Goal: Task Accomplishment & Management: Manage account settings

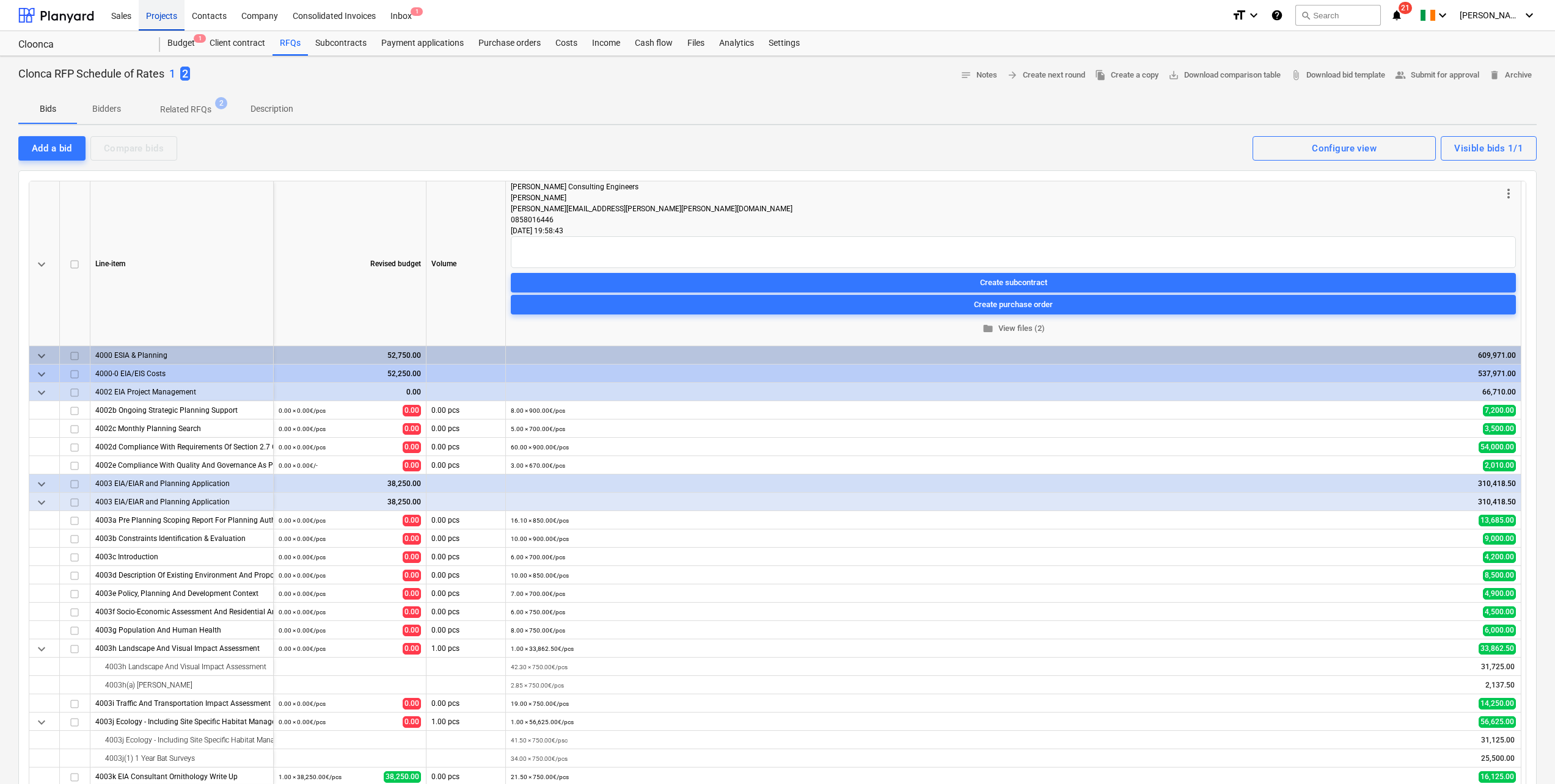
click at [162, 15] on div "Projects" at bounding box center [161, 15] width 46 height 31
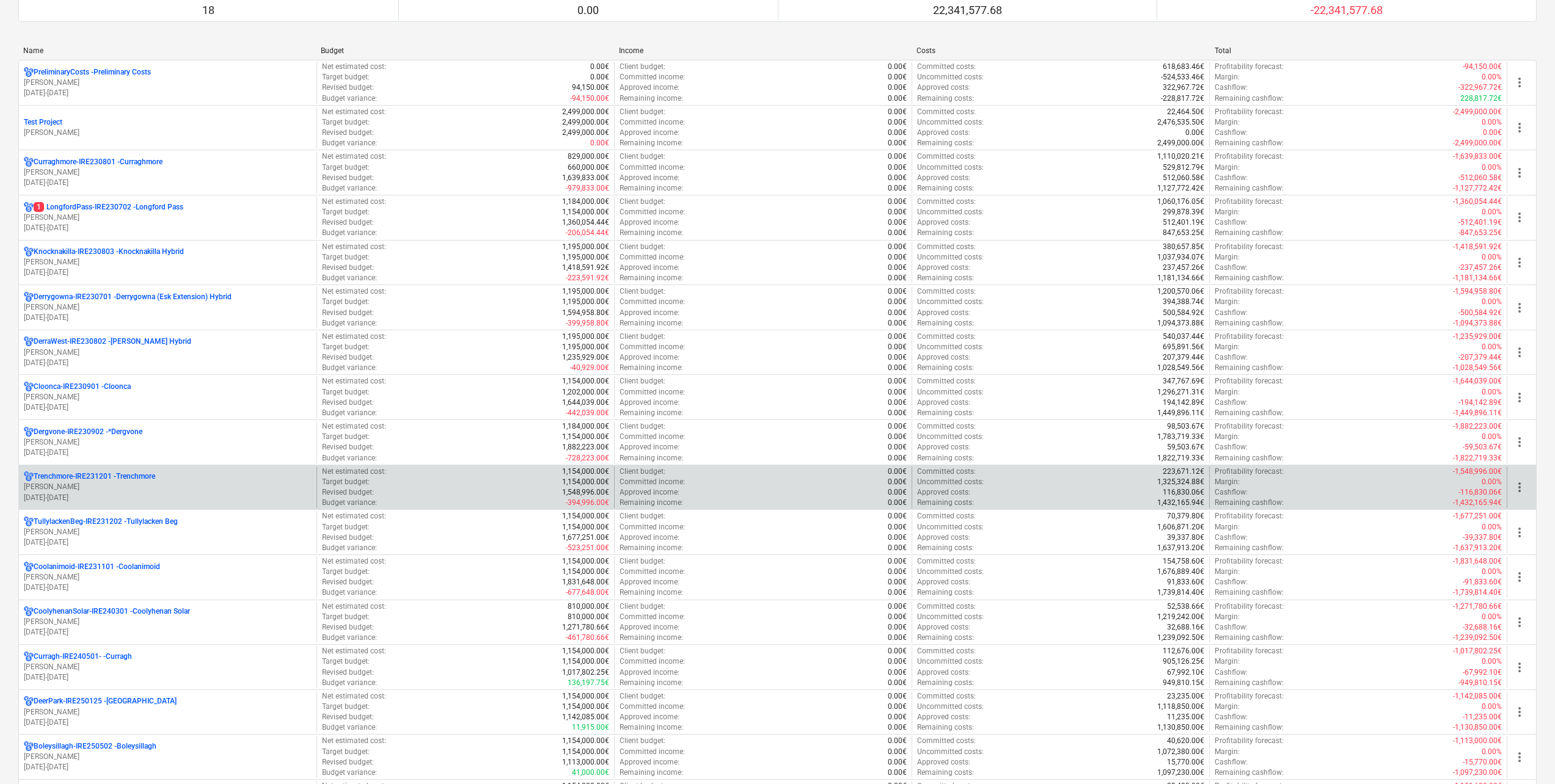
scroll to position [245, 0]
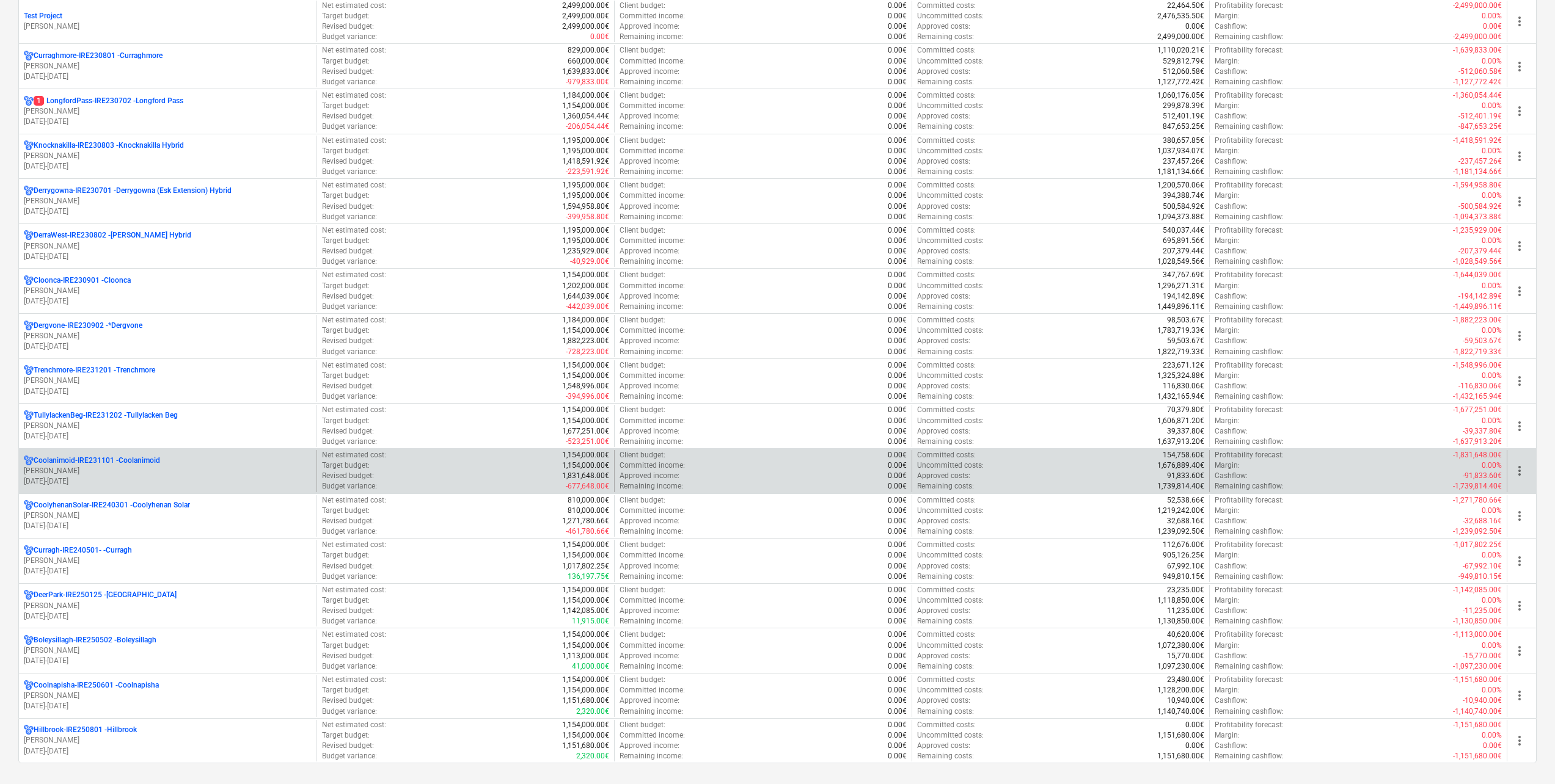
click at [144, 461] on p "Coolanimoid-IRE231101 - Coolanimoid" at bounding box center [97, 461] width 126 height 10
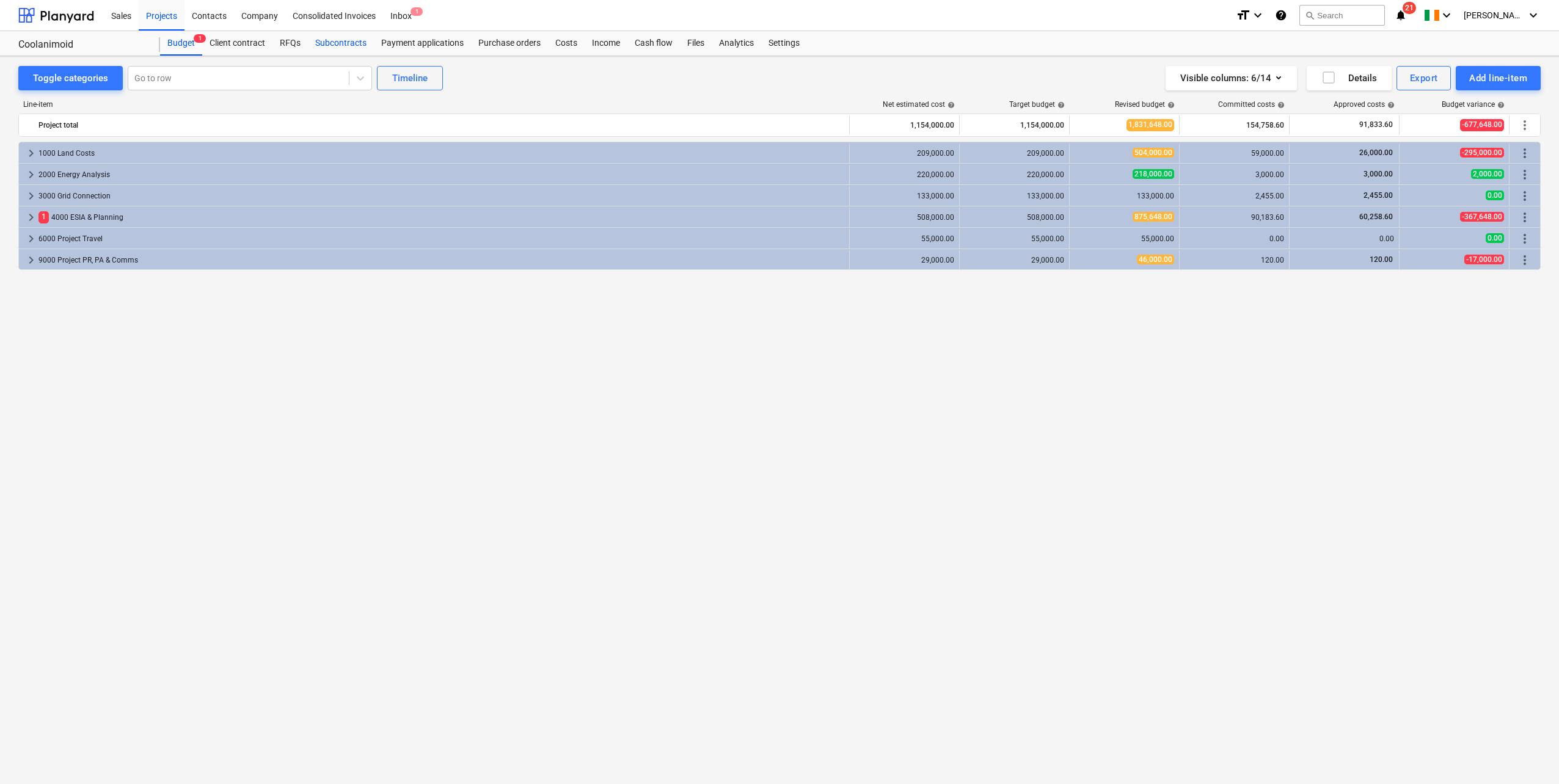
click at [344, 41] on div "Subcontracts" at bounding box center [341, 43] width 66 height 25
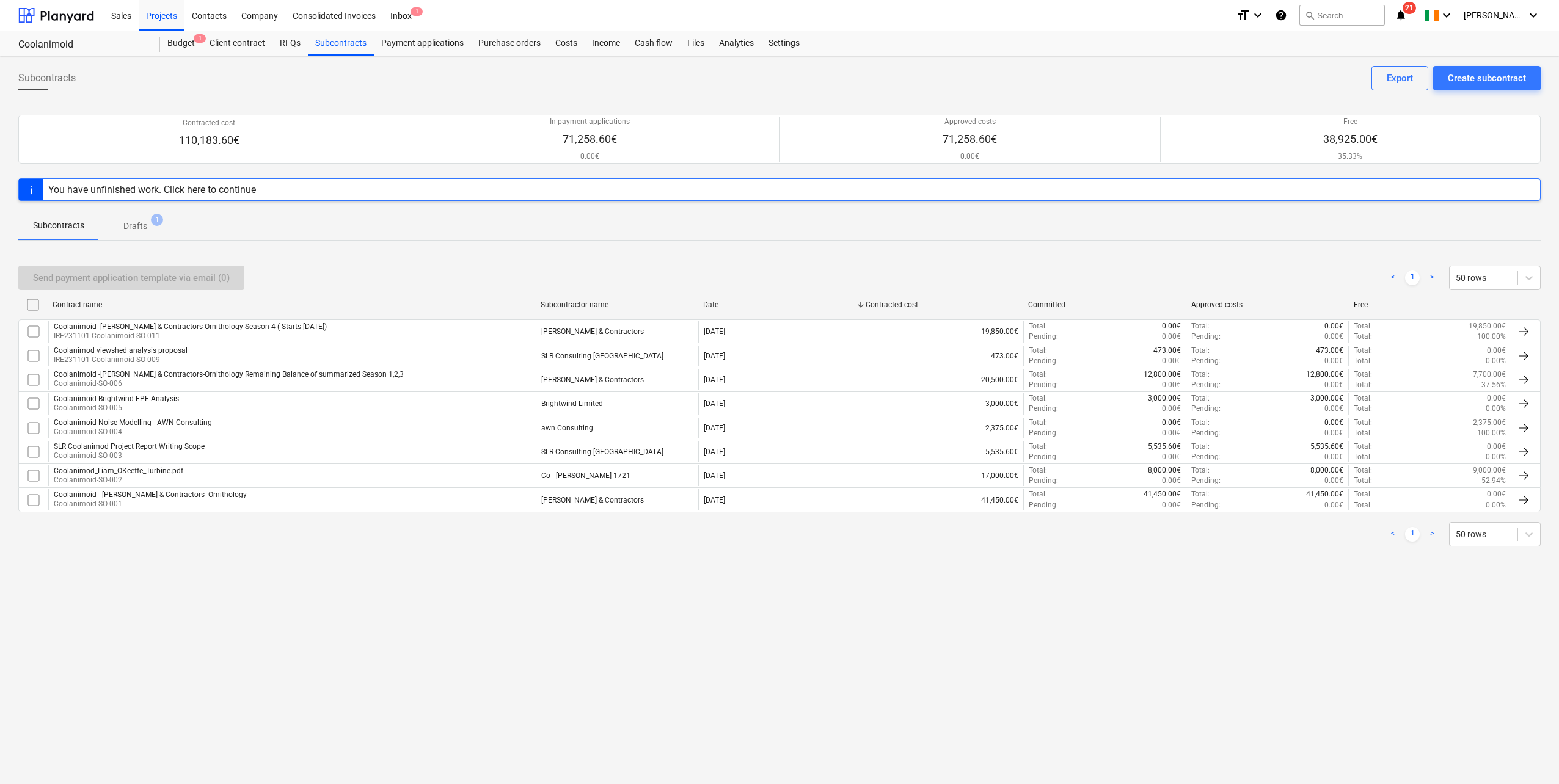
click at [144, 218] on span "Drafts 1" at bounding box center [135, 225] width 73 height 22
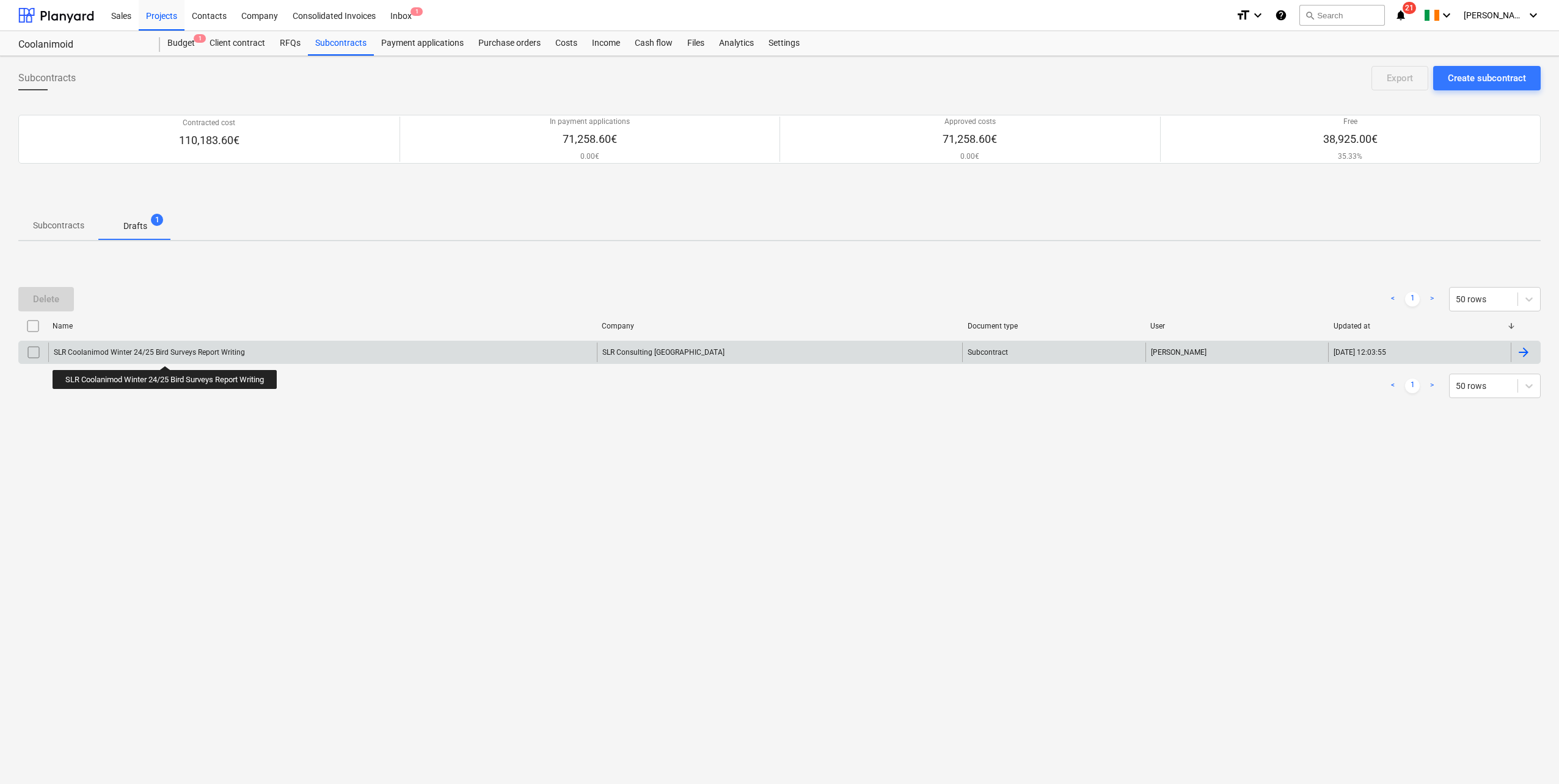
click at [168, 355] on div "SLR Coolanimod Winter 24/25 Bird Surveys Report Writing" at bounding box center [150, 352] width 192 height 8
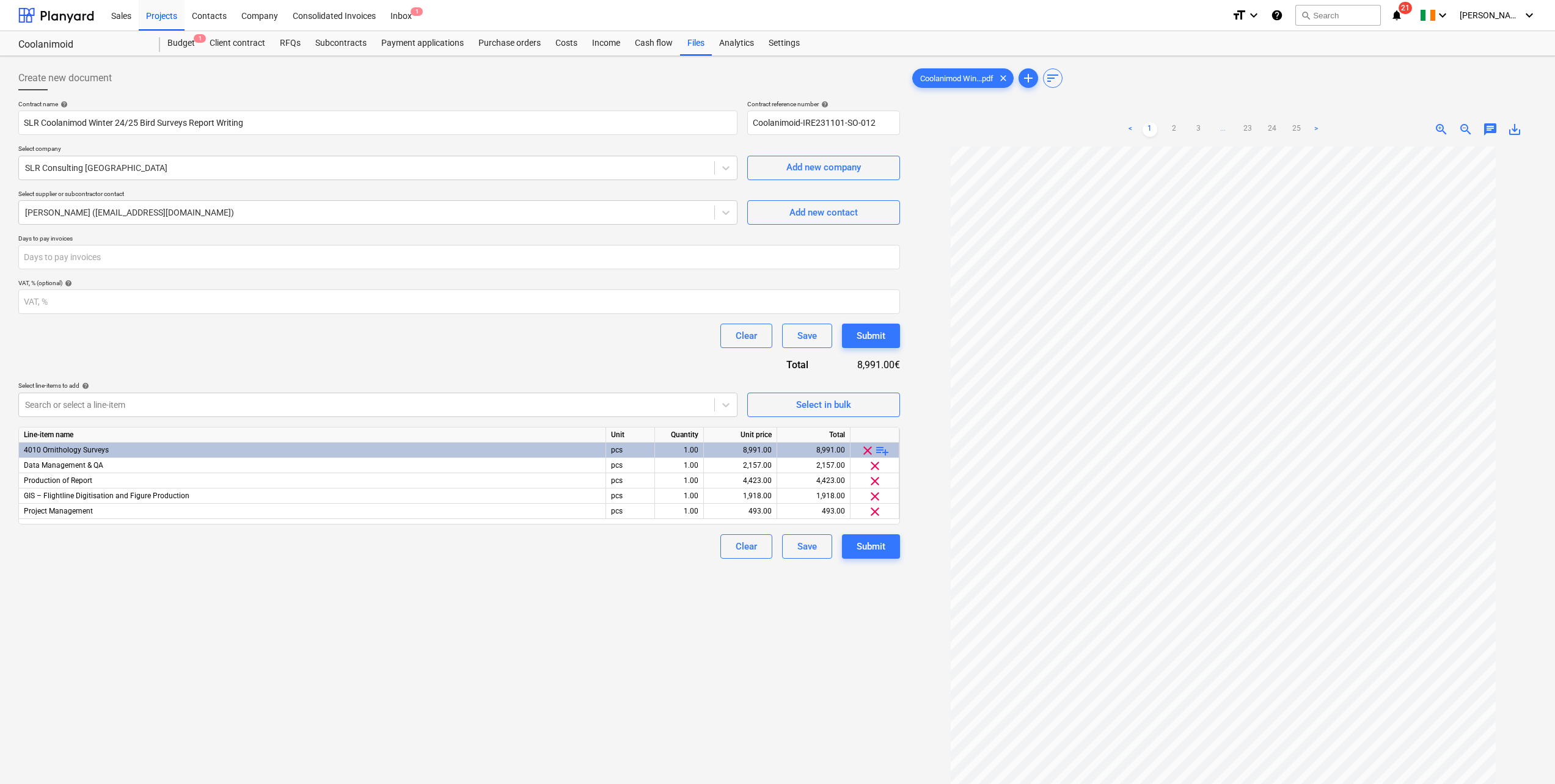
click at [1201, 125] on link "3" at bounding box center [1199, 129] width 15 height 15
click at [1212, 128] on link "4" at bounding box center [1211, 129] width 15 height 15
click at [1226, 128] on link "5" at bounding box center [1223, 129] width 15 height 15
click at [1141, 125] on link "2" at bounding box center [1137, 129] width 15 height 15
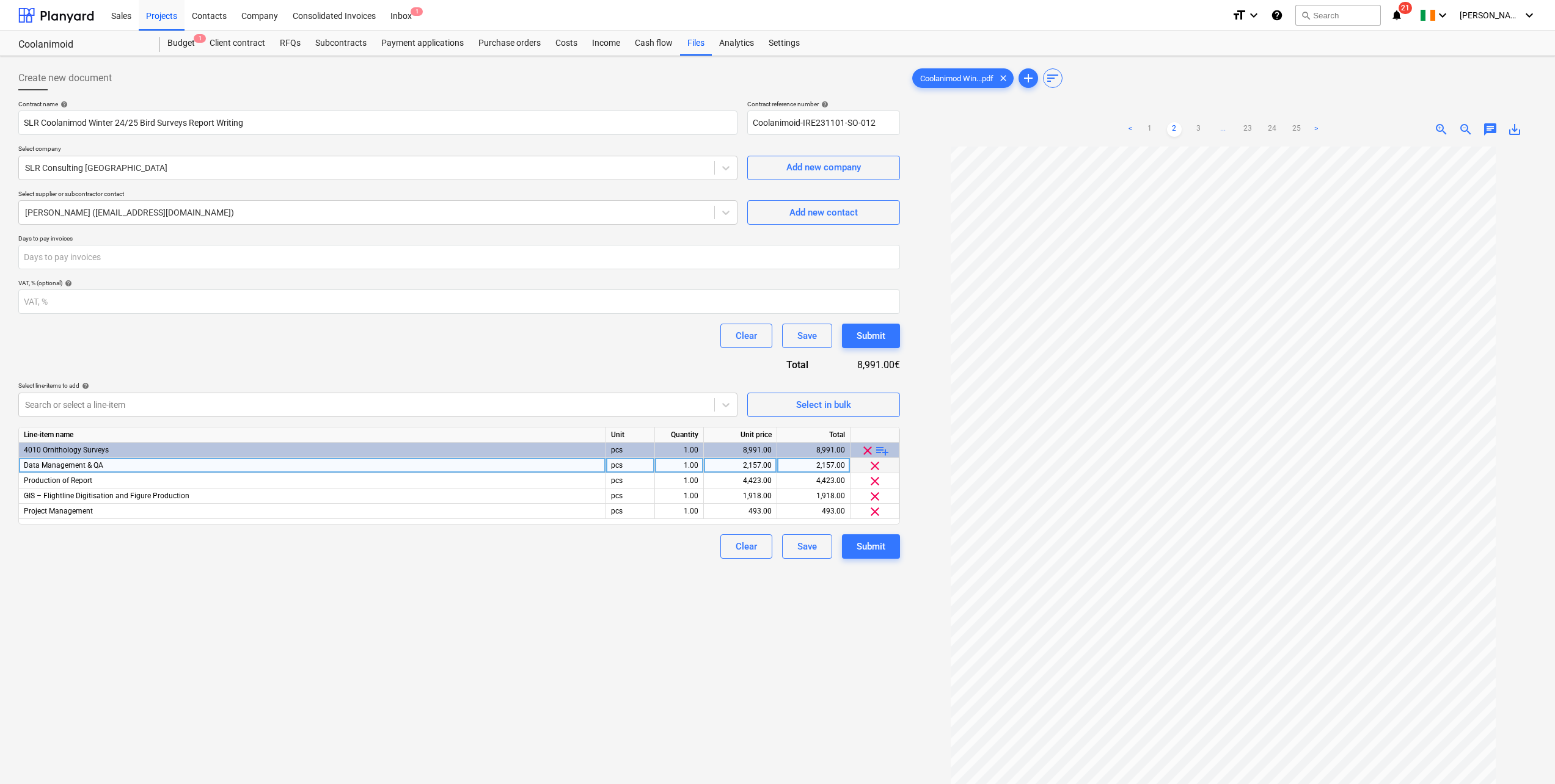
click at [820, 466] on div "2,157.00" at bounding box center [813, 465] width 63 height 15
click at [834, 465] on input "2157" at bounding box center [813, 465] width 73 height 15
click at [838, 467] on input "4157" at bounding box center [813, 465] width 73 height 15
click at [831, 465] on input "4157" at bounding box center [813, 465] width 73 height 15
type input "2157"
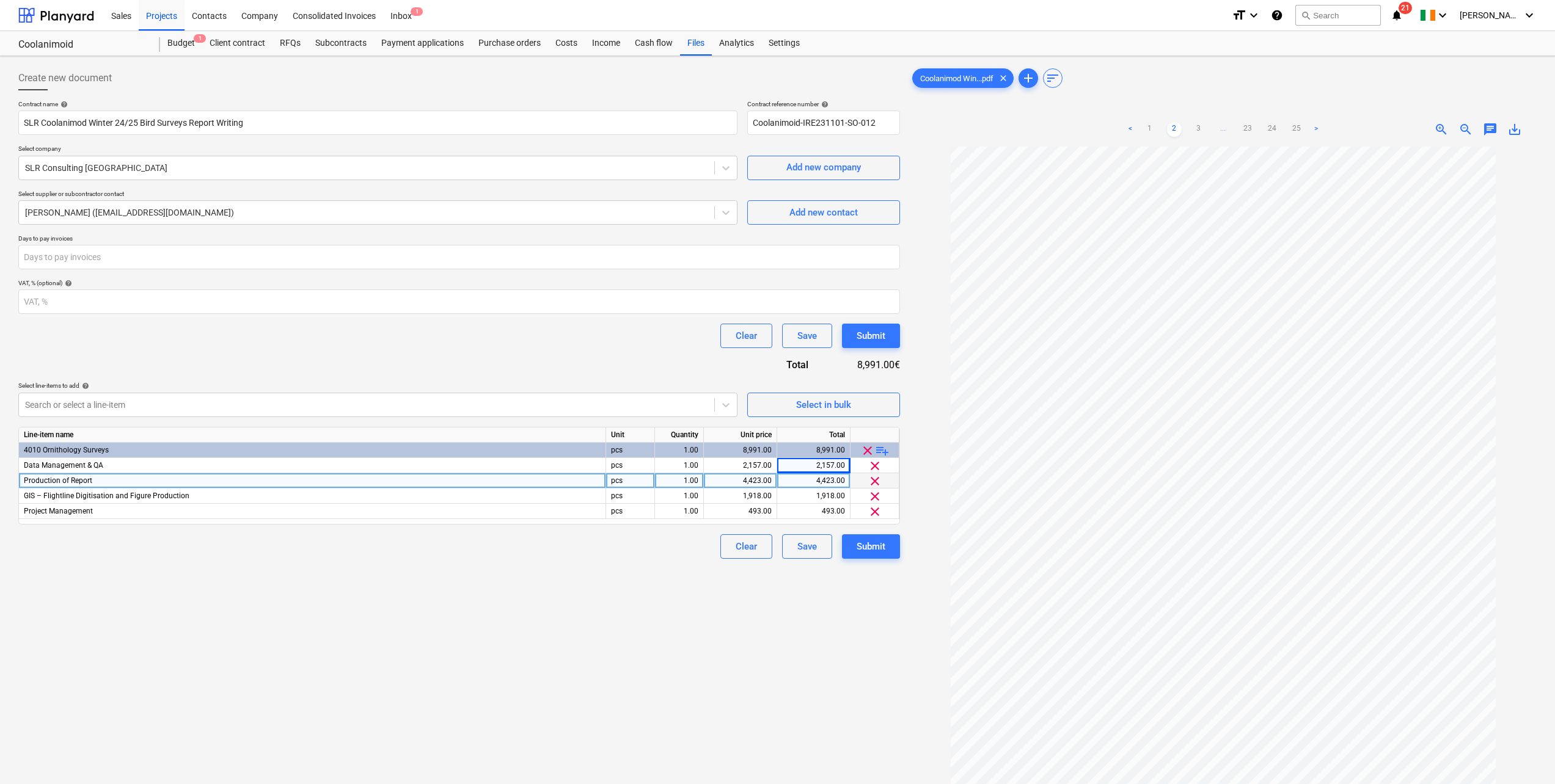
click at [831, 480] on div "4,423.00" at bounding box center [813, 481] width 63 height 15
click at [835, 481] on input "4423" at bounding box center [813, 481] width 73 height 15
type input "4123"
click at [583, 346] on div "Clear Save Submit" at bounding box center [459, 336] width 882 height 25
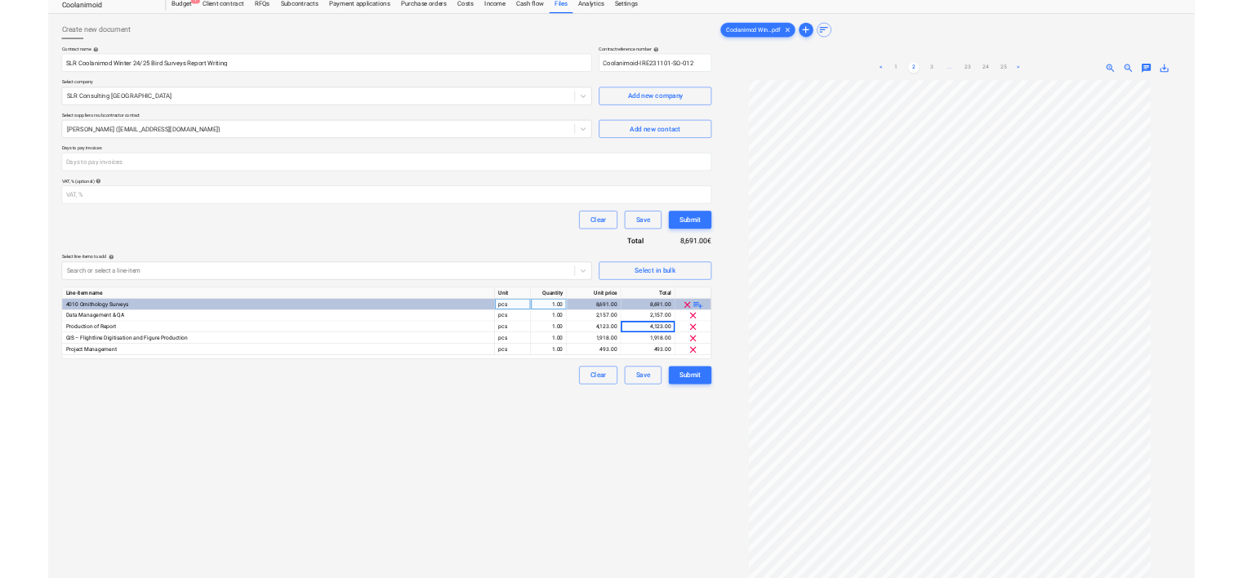
scroll to position [0, 0]
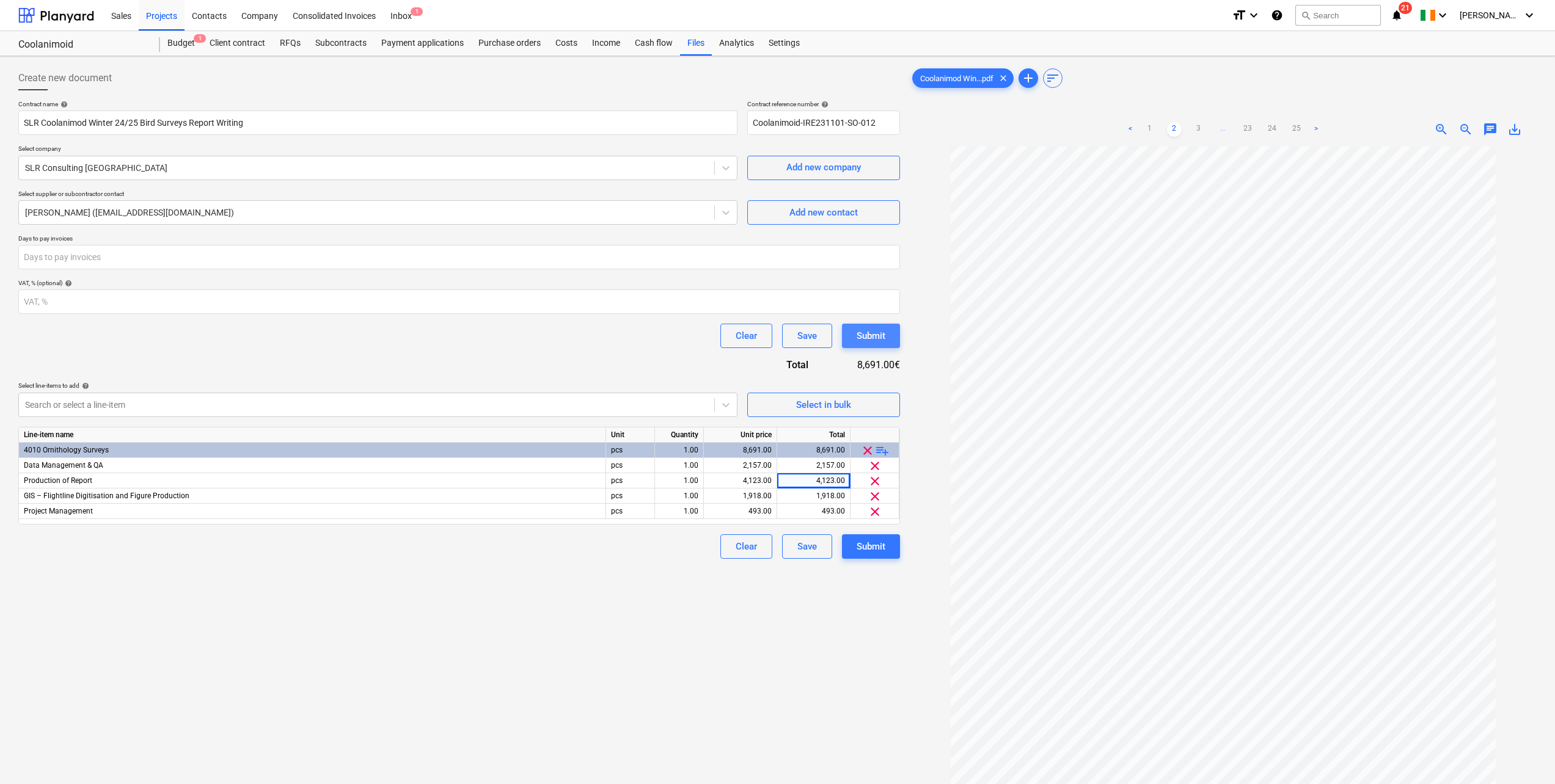
click at [870, 333] on div "Submit" at bounding box center [871, 335] width 28 height 16
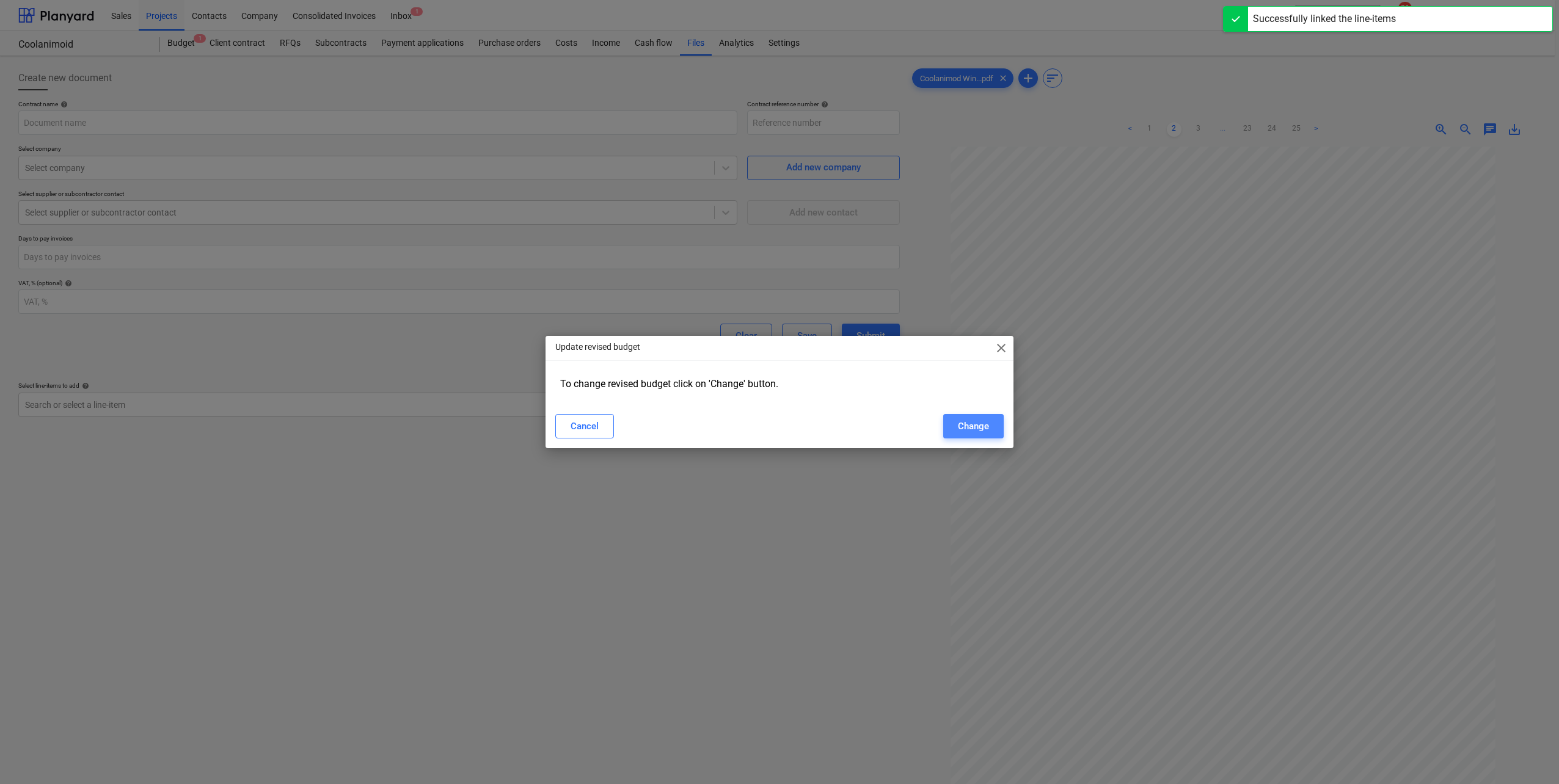
click at [972, 420] on div "Change" at bounding box center [974, 426] width 31 height 16
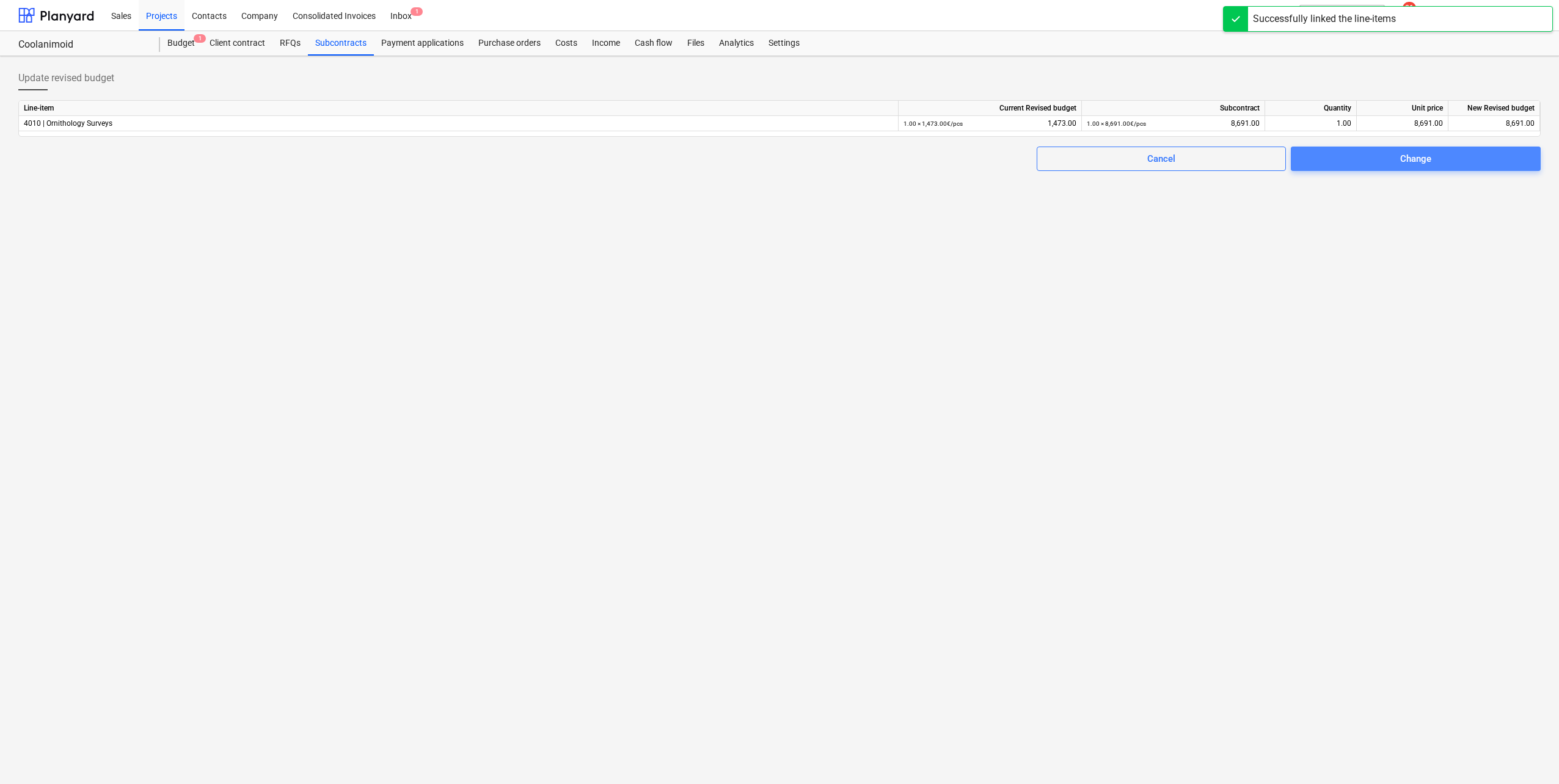
click at [1462, 160] on span "Change" at bounding box center [1416, 159] width 221 height 16
